Goal: Register for event/course

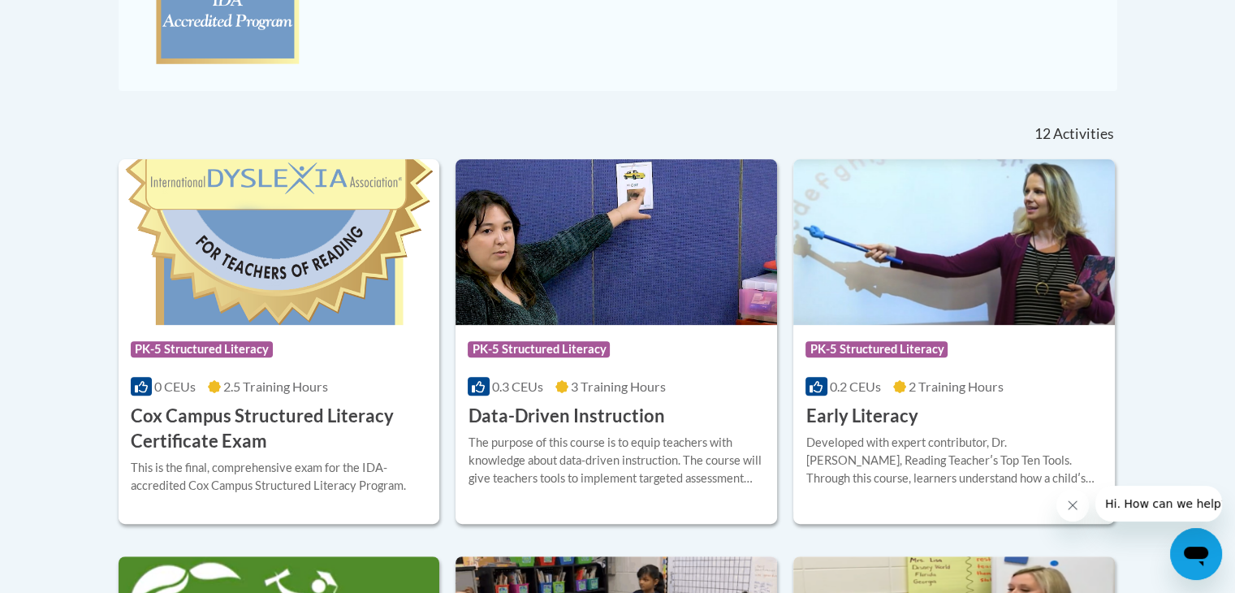
scroll to position [581, 0]
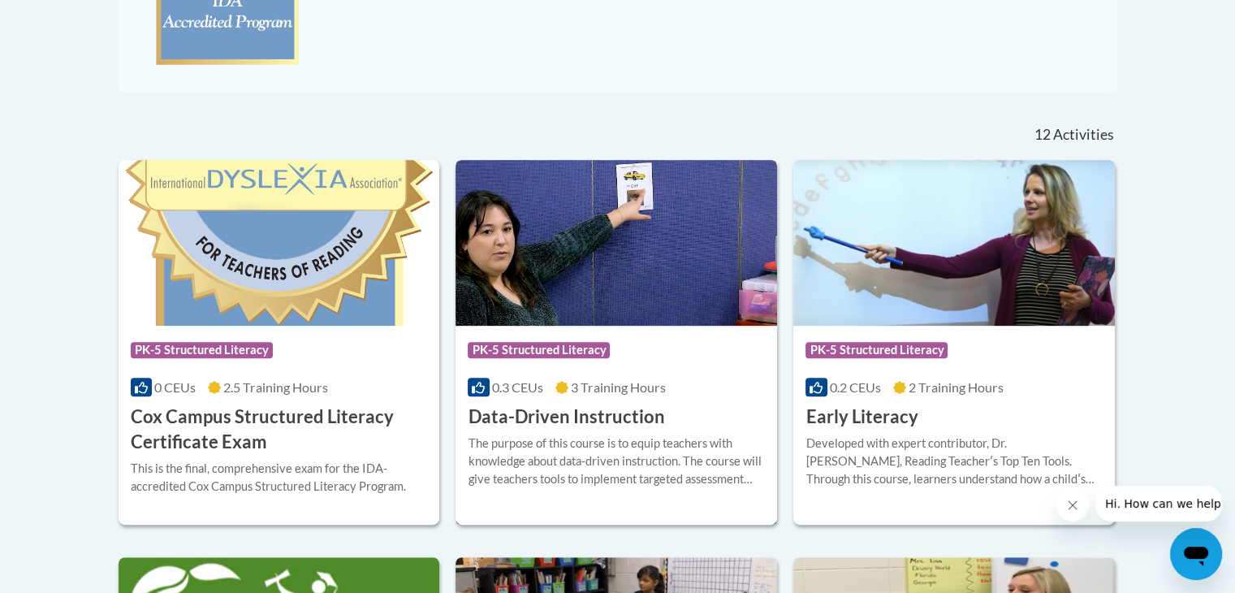
click at [594, 408] on h3 "Data-Driven Instruction" at bounding box center [566, 416] width 197 height 25
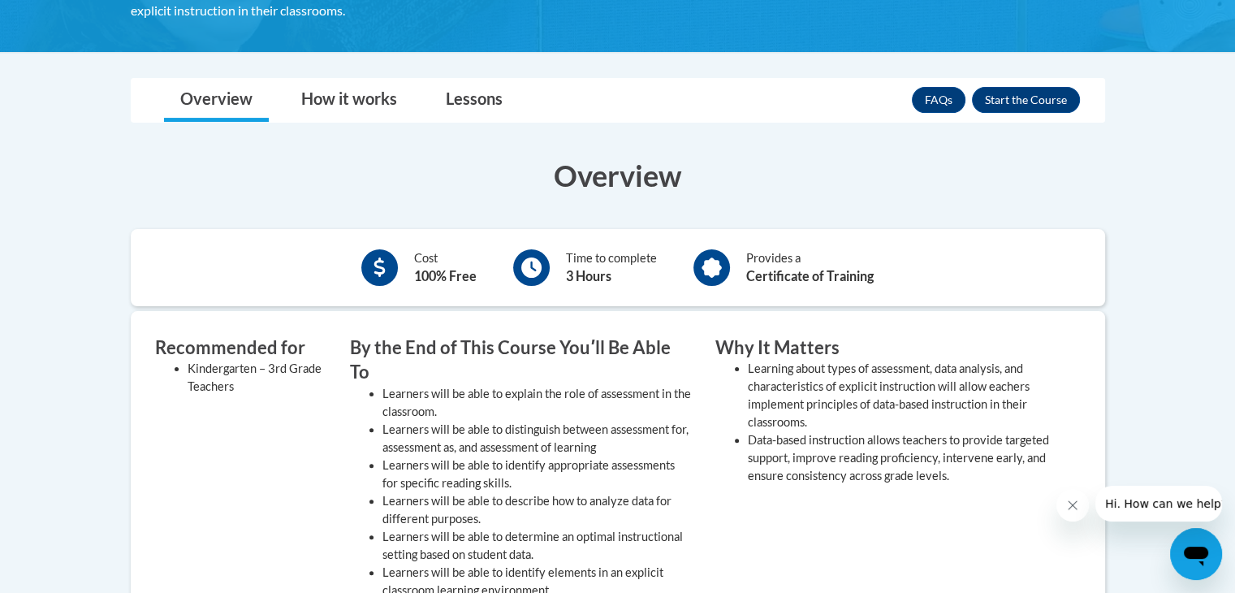
scroll to position [378, 0]
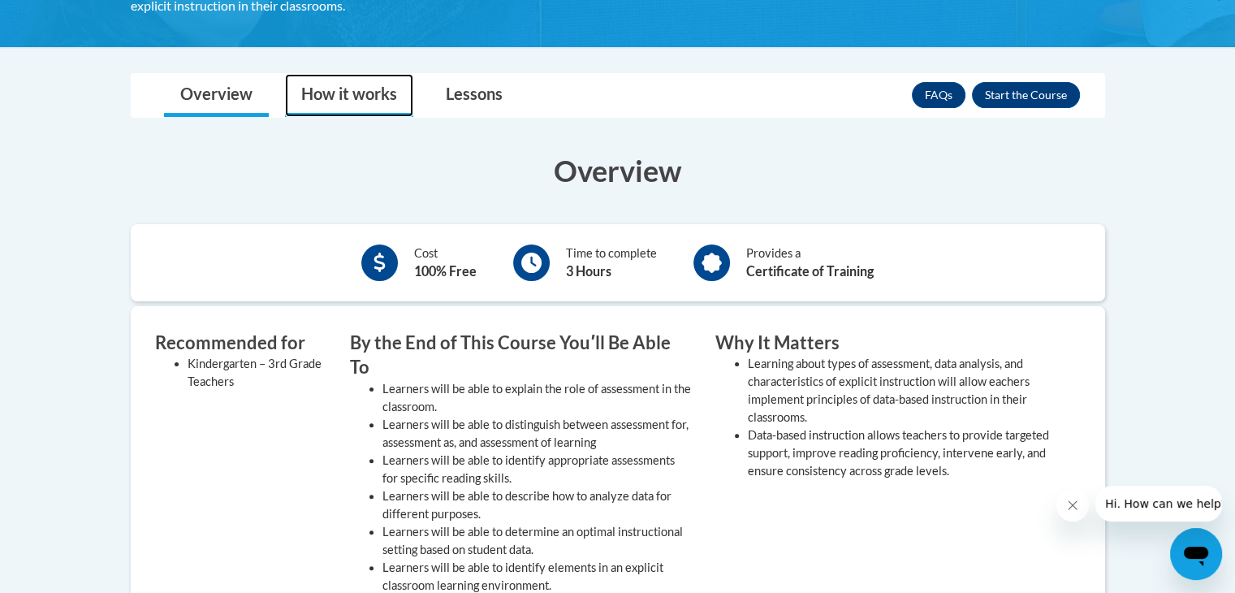
click at [357, 98] on link "How it works" at bounding box center [349, 95] width 128 height 43
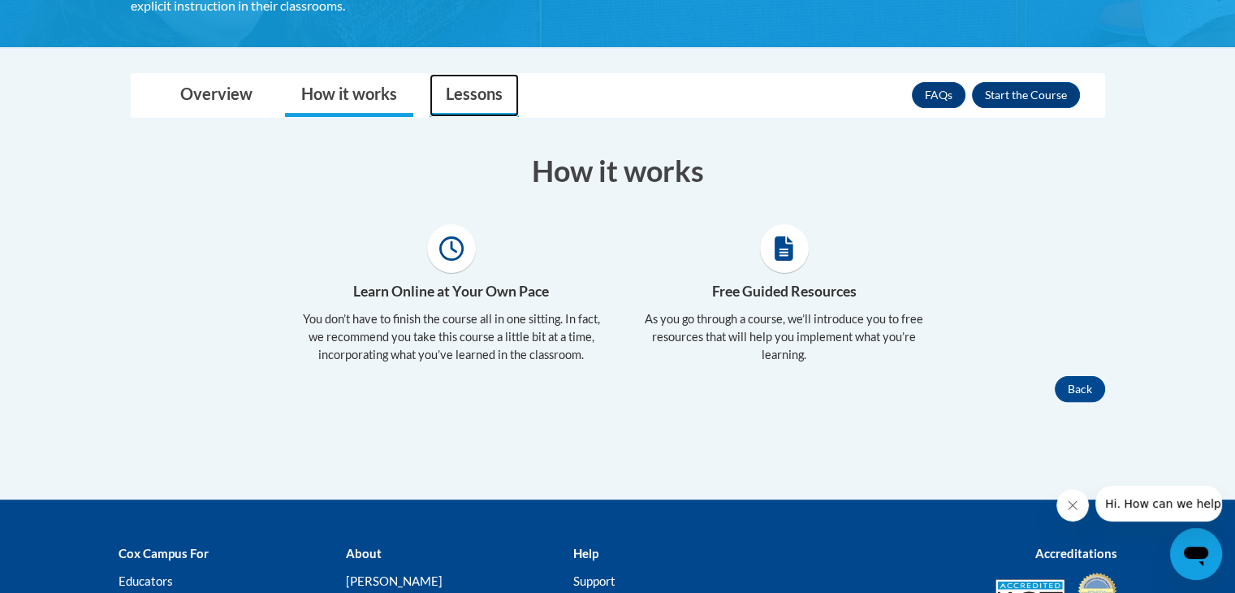
click at [468, 92] on link "Lessons" at bounding box center [474, 95] width 89 height 43
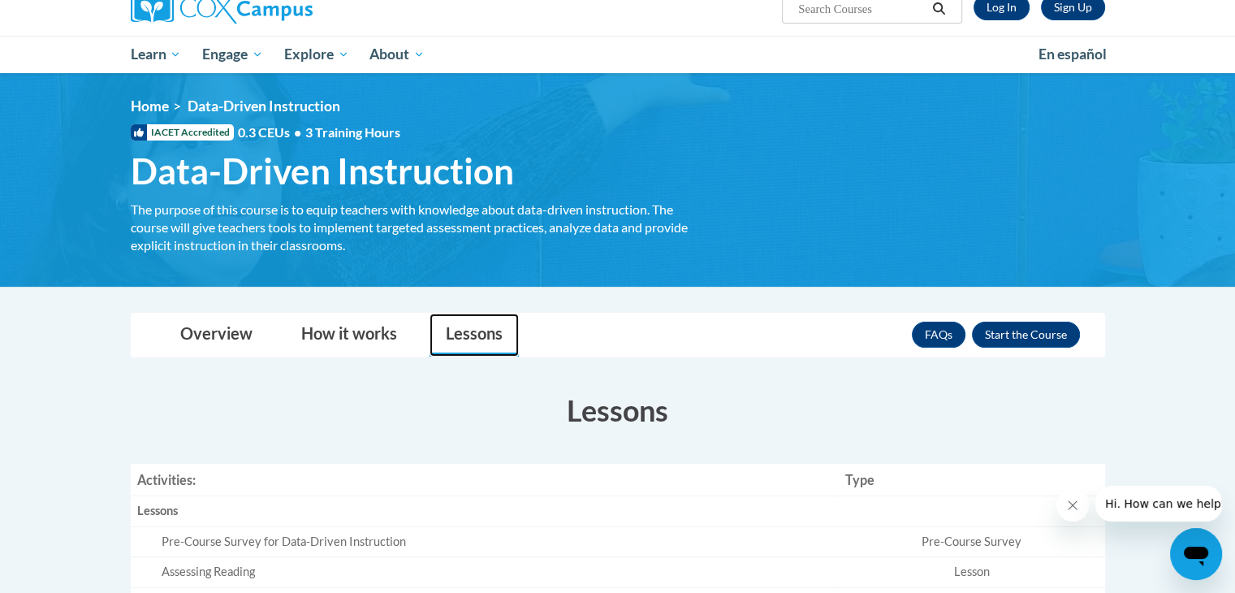
scroll to position [142, 0]
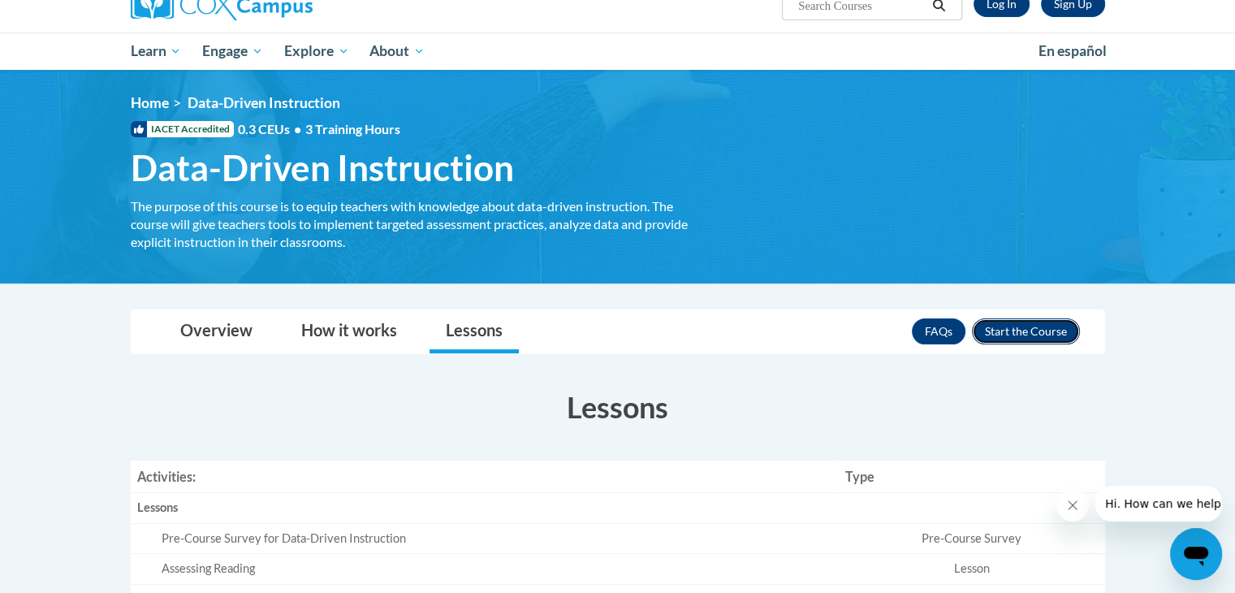
click at [1039, 329] on button "Enroll" at bounding box center [1026, 331] width 108 height 26
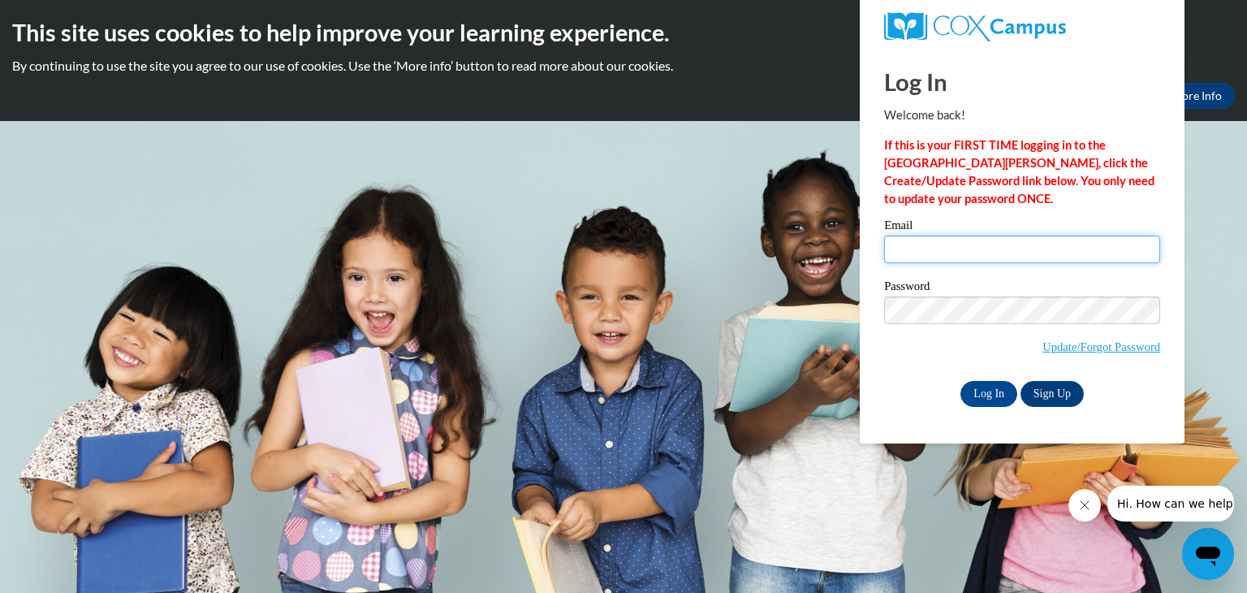
click at [1020, 257] on input "Email" at bounding box center [1022, 249] width 276 height 28
type input "[EMAIL_ADDRESS][DOMAIN_NAME]"
click at [1101, 344] on link "Update/Forgot Password" at bounding box center [1102, 346] width 118 height 13
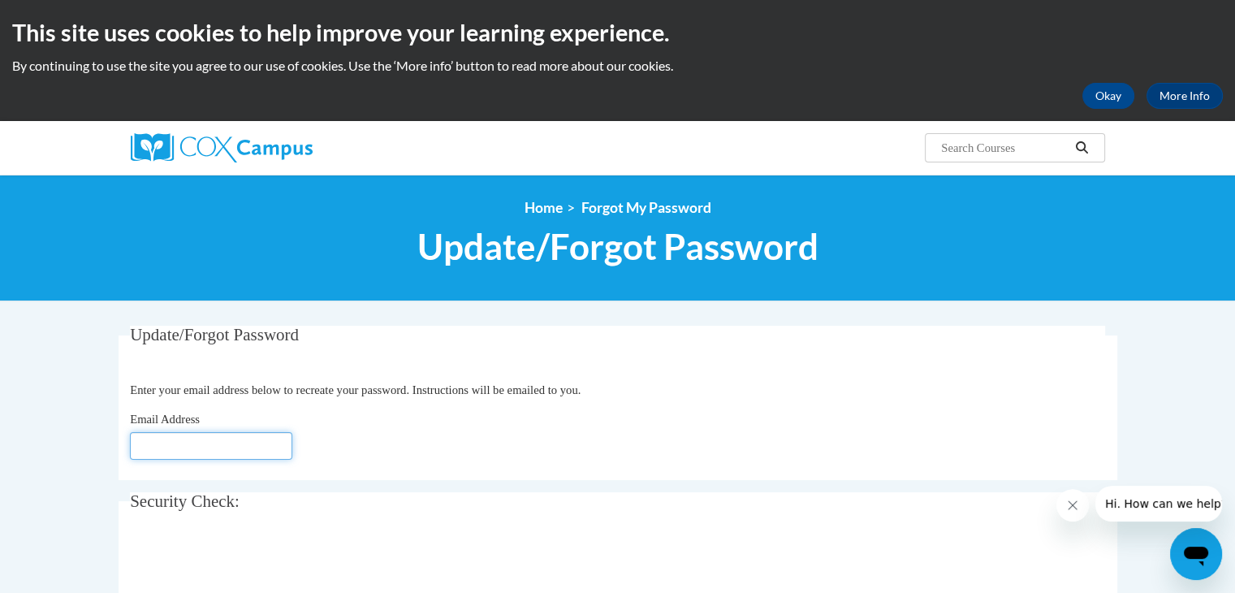
click at [279, 444] on input "Email Address" at bounding box center [211, 446] width 162 height 28
type input "[EMAIL_ADDRESS][DOMAIN_NAME]"
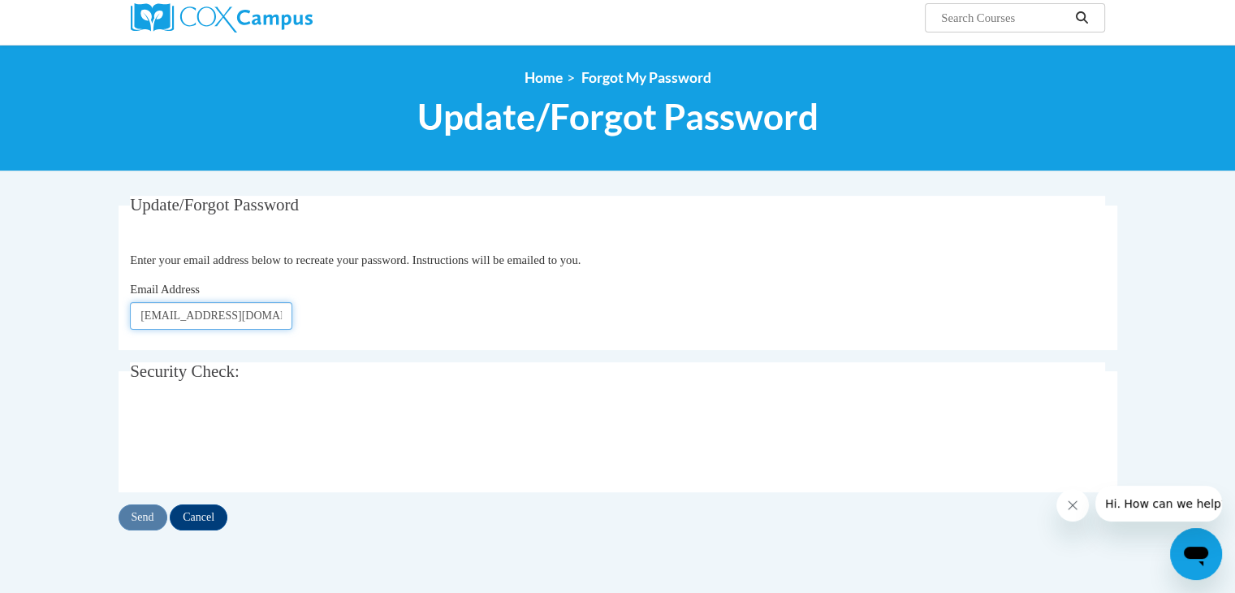
scroll to position [132, 0]
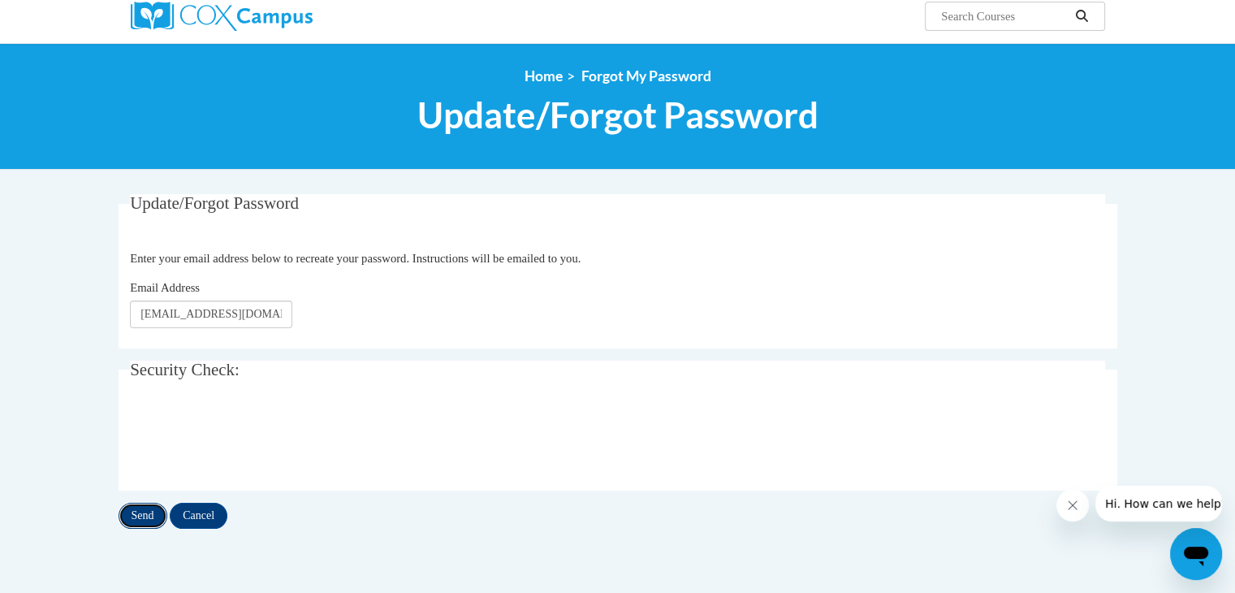
click at [137, 516] on input "Send" at bounding box center [143, 516] width 49 height 26
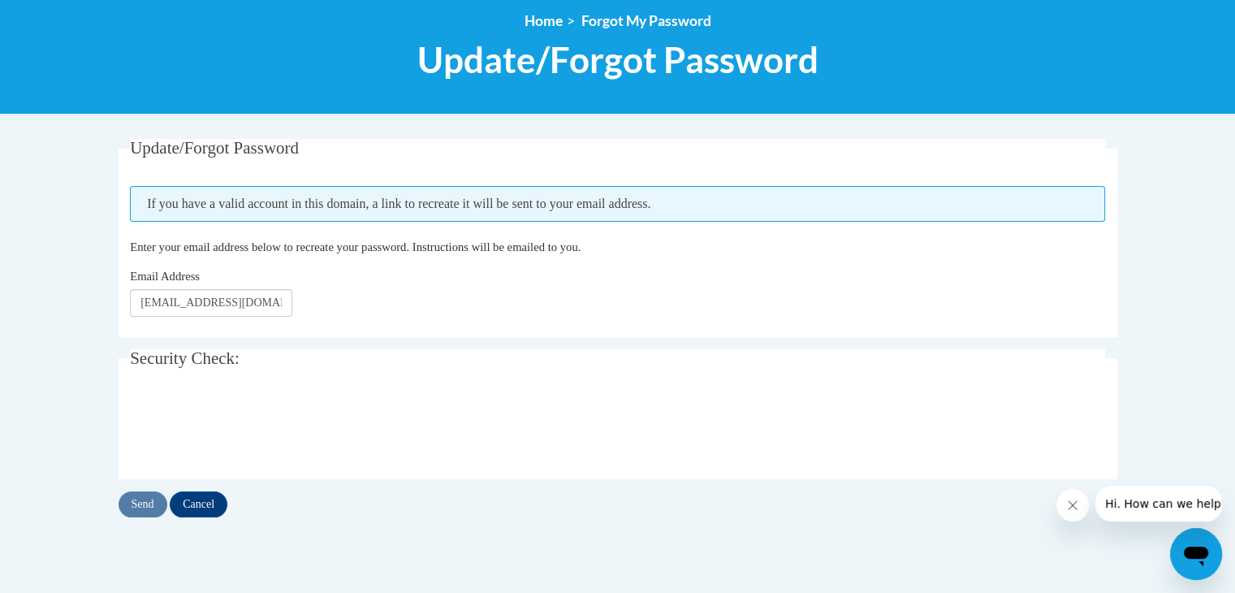
scroll to position [192, 0]
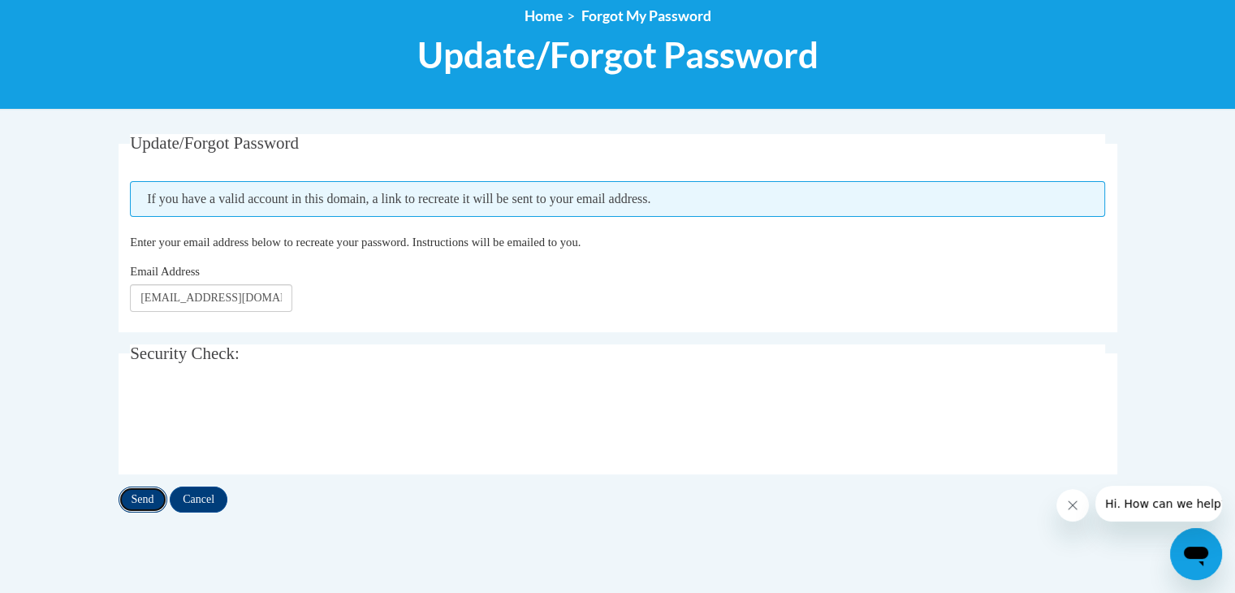
click at [153, 503] on input "Send" at bounding box center [143, 499] width 49 height 26
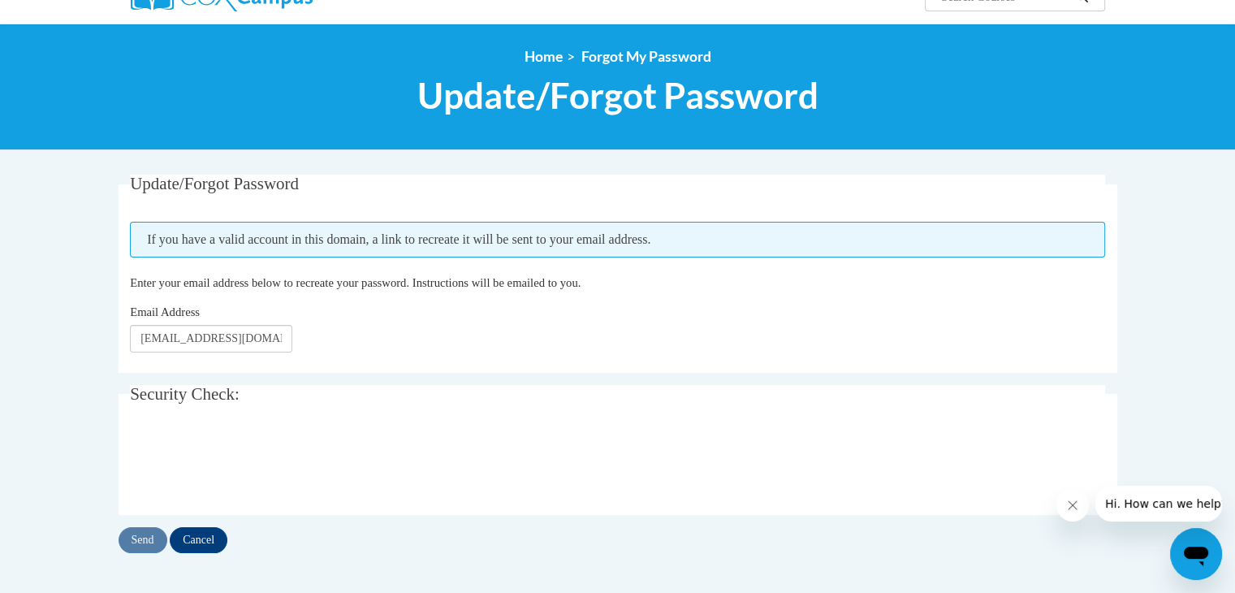
scroll to position [152, 0]
